Goal: Task Accomplishment & Management: Use online tool/utility

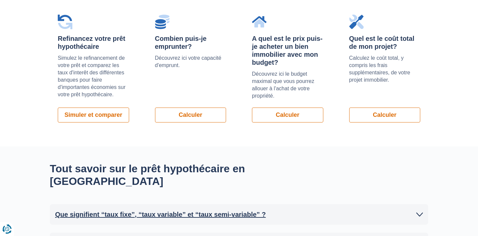
scroll to position [506, 0]
click at [182, 115] on link "Calculer" at bounding box center [190, 115] width 71 height 15
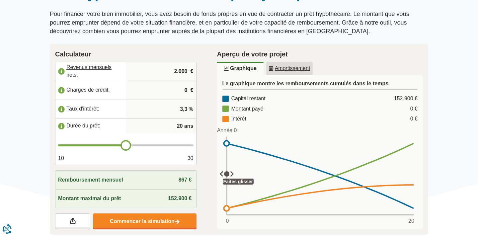
click at [182, 70] on input "2.000" at bounding box center [161, 71] width 65 height 18
type input "2.800"
click at [184, 90] on input "0" at bounding box center [161, 90] width 65 height 18
click at [187, 111] on input "3,3" at bounding box center [161, 109] width 65 height 18
click at [183, 127] on input "20" at bounding box center [161, 126] width 65 height 13
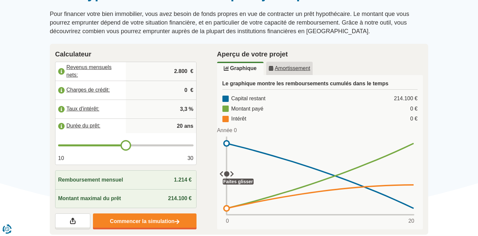
type input "2"
type input "20"
type input "5"
type input "20"
type input "26"
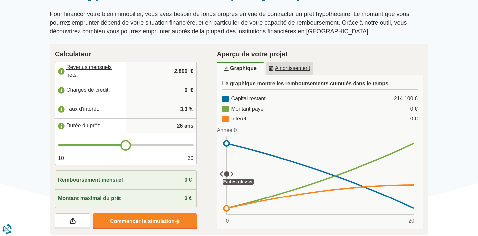
type input "26"
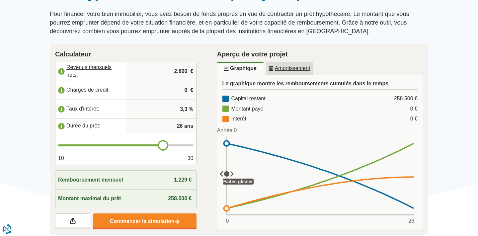
type input "2"
type input "20"
type input "25"
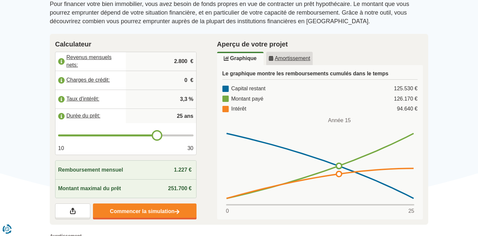
scroll to position [85, 0]
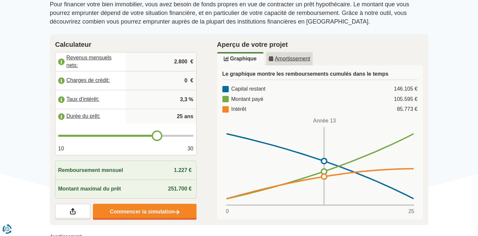
click at [296, 57] on u "Amortissement" at bounding box center [290, 58] width 42 height 5
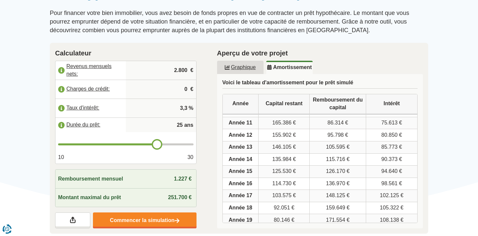
scroll to position [93, 0]
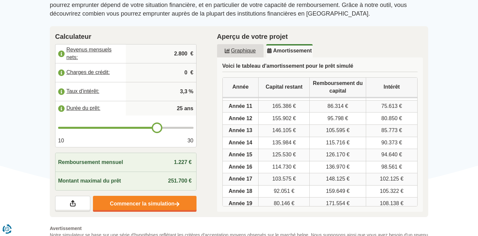
type input "24"
type input "23"
type input "22"
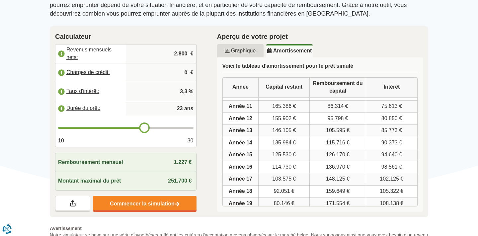
type input "22"
type input "21"
type input "20"
drag, startPoint x: 158, startPoint y: 130, endPoint x: 127, endPoint y: 132, distance: 30.9
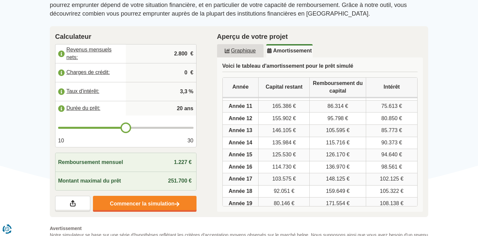
type input "20"
click at [127, 129] on input "range" at bounding box center [126, 128] width 136 height 2
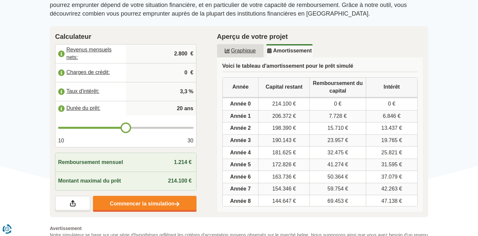
type input "21"
type input "22"
type input "23"
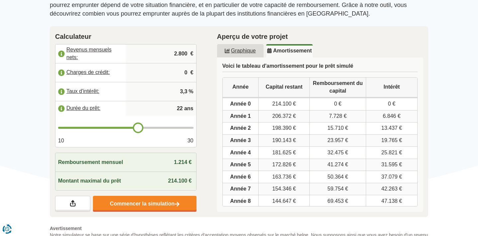
type input "23"
type input "24"
type input "25"
drag, startPoint x: 127, startPoint y: 129, endPoint x: 155, endPoint y: 125, distance: 28.6
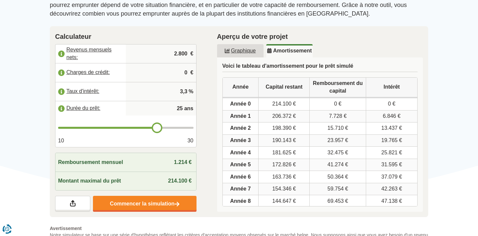
type input "25"
click at [155, 127] on input "range" at bounding box center [126, 128] width 136 height 2
type input "24"
type input "23"
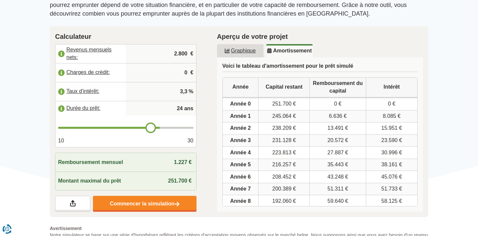
type input "23"
type input "22"
type input "21"
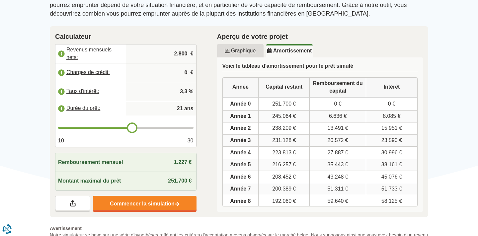
type input "20"
drag, startPoint x: 155, startPoint y: 125, endPoint x: 128, endPoint y: 127, distance: 27.0
type input "20"
click at [128, 127] on input "range" at bounding box center [126, 128] width 136 height 2
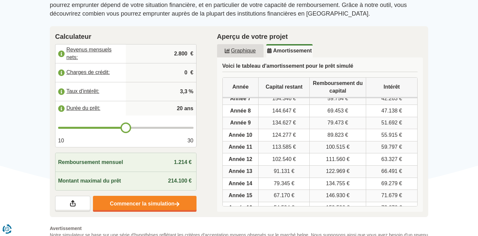
scroll to position [146, 0]
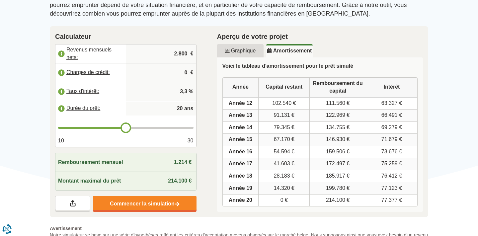
type input "21"
type input "22"
type input "23"
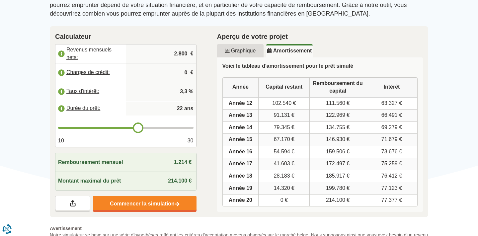
type input "23"
type input "24"
type input "25"
drag, startPoint x: 126, startPoint y: 130, endPoint x: 155, endPoint y: 126, distance: 29.8
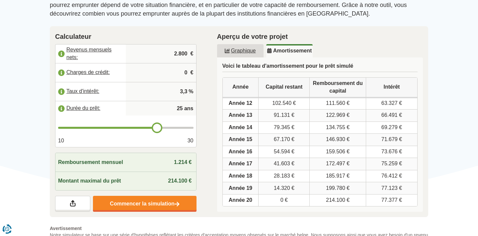
type input "25"
click at [155, 127] on input "range" at bounding box center [126, 128] width 136 height 2
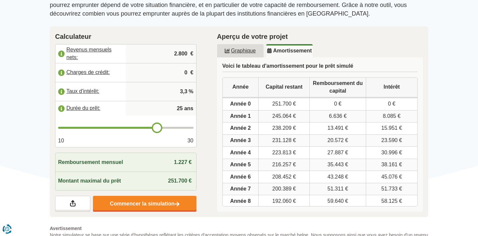
scroll to position [207, 0]
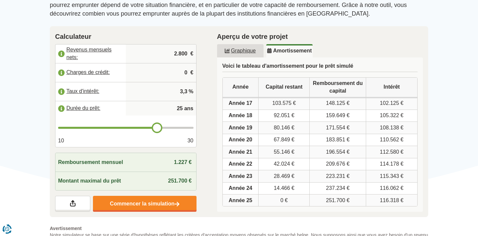
type input "26"
type input "27"
type input "28"
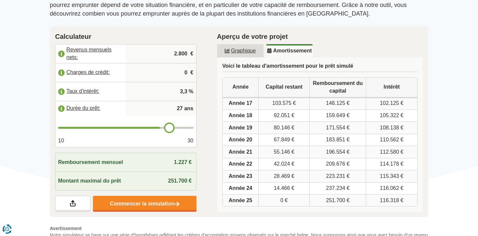
type input "28"
type input "29"
type input "30"
drag, startPoint x: 159, startPoint y: 128, endPoint x: 211, endPoint y: 129, distance: 52.2
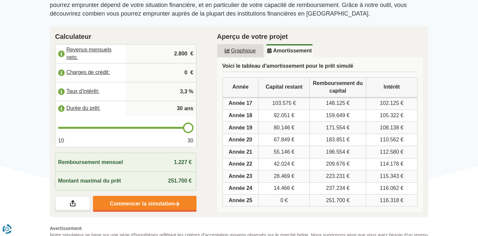
type input "30"
click at [194, 129] on input "range" at bounding box center [126, 128] width 136 height 2
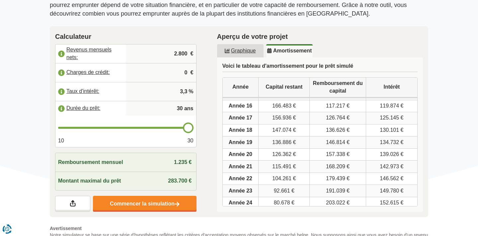
scroll to position [268, 0]
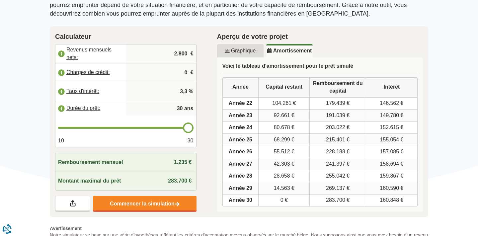
type input "29"
type input "28"
type input "27"
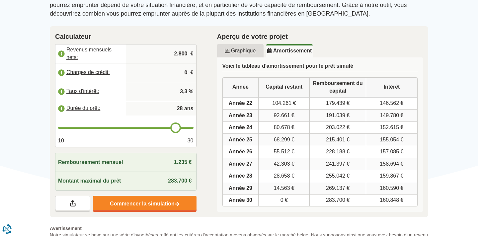
type input "27"
type input "26"
type input "25"
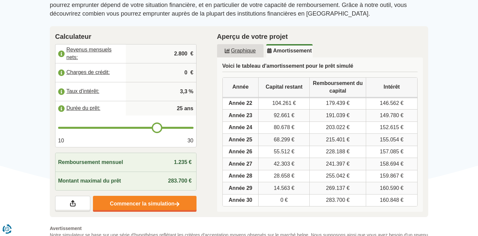
type input "24"
type input "23"
type input "22"
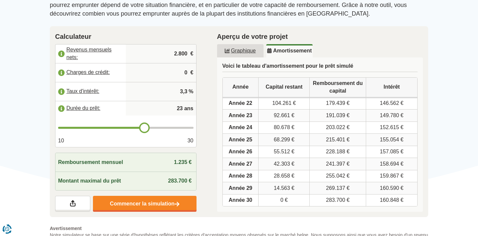
type input "22"
type input "21"
type input "20"
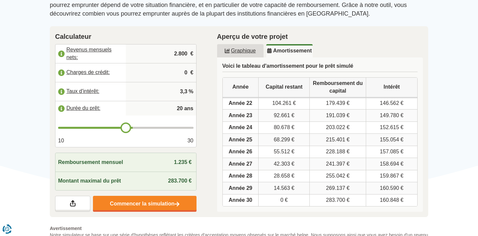
type input "19"
type input "18"
type input "17"
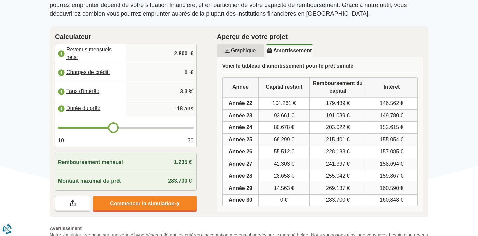
type input "17"
type input "16"
type input "15"
drag, startPoint x: 190, startPoint y: 131, endPoint x: 96, endPoint y: 126, distance: 94.1
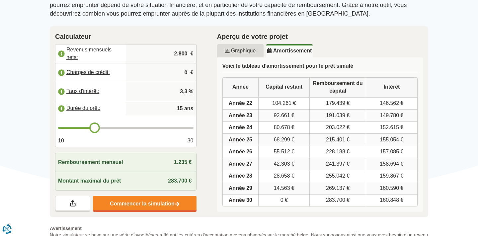
type input "15"
click at [96, 127] on input "range" at bounding box center [126, 128] width 136 height 2
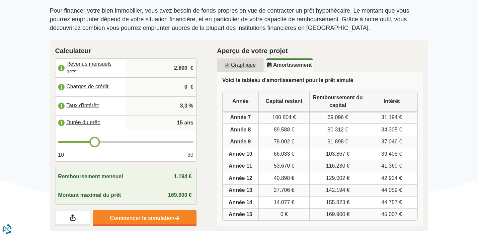
scroll to position [81, 0]
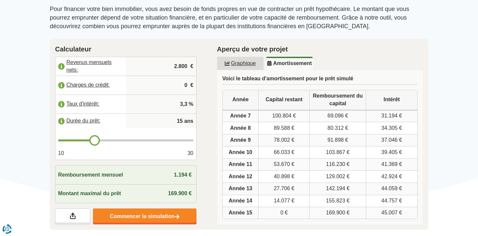
type input "16"
type input "17"
type input "18"
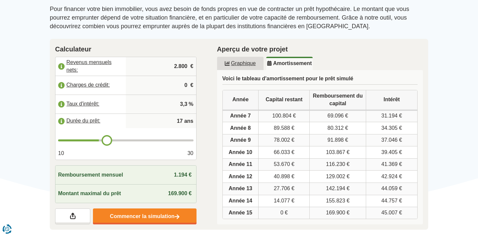
type input "18"
type input "19"
type input "20"
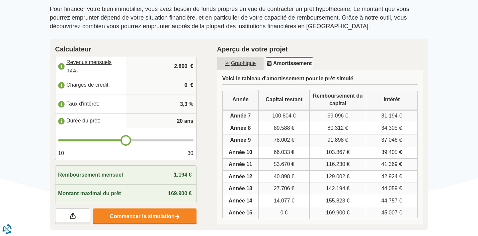
type input "21"
type input "22"
type input "23"
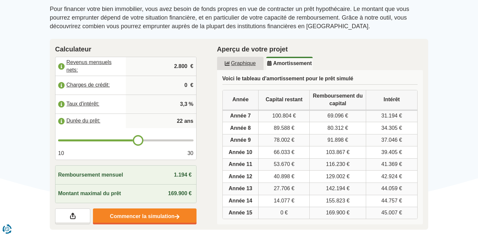
type input "23"
type input "24"
type input "25"
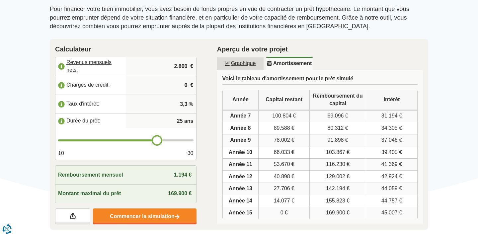
type input "26"
drag, startPoint x: 95, startPoint y: 142, endPoint x: 165, endPoint y: 142, distance: 69.7
type input "26"
click at [165, 141] on input "range" at bounding box center [126, 140] width 136 height 2
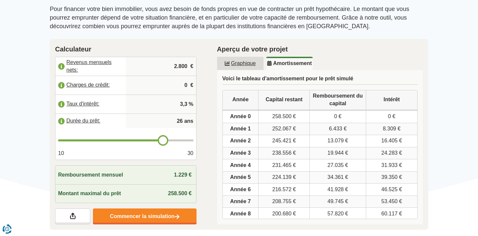
type input "25"
drag, startPoint x: 165, startPoint y: 142, endPoint x: 158, endPoint y: 142, distance: 7.0
type input "25"
click at [158, 141] on input "range" at bounding box center [126, 140] width 136 height 2
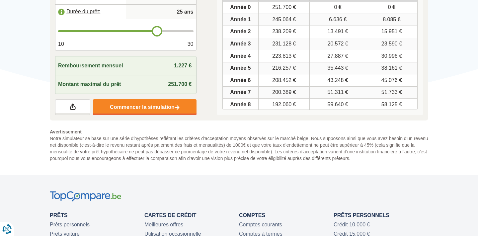
scroll to position [190, 0]
